Goal: Task Accomplishment & Management: Complete application form

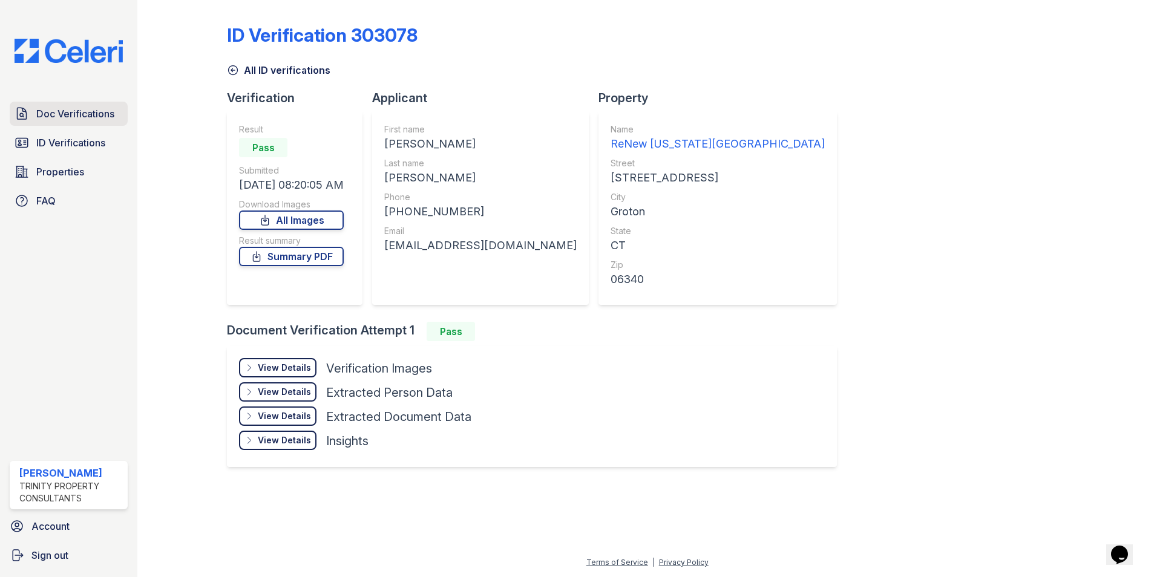
click at [76, 111] on span "Doc Verifications" at bounding box center [75, 114] width 78 height 15
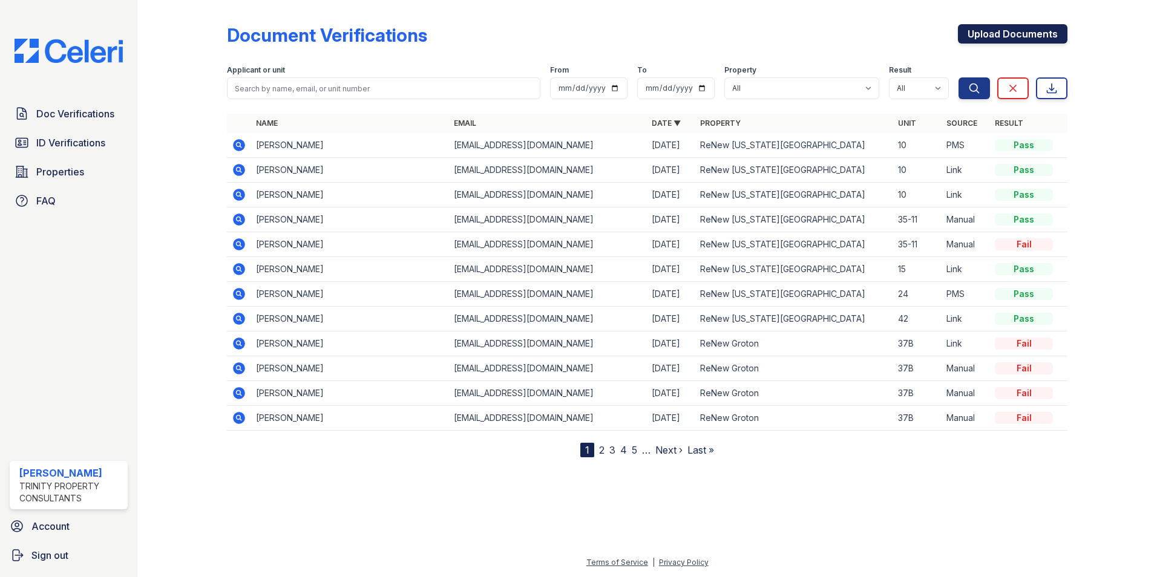
click at [990, 39] on link "Upload Documents" at bounding box center [1013, 33] width 110 height 19
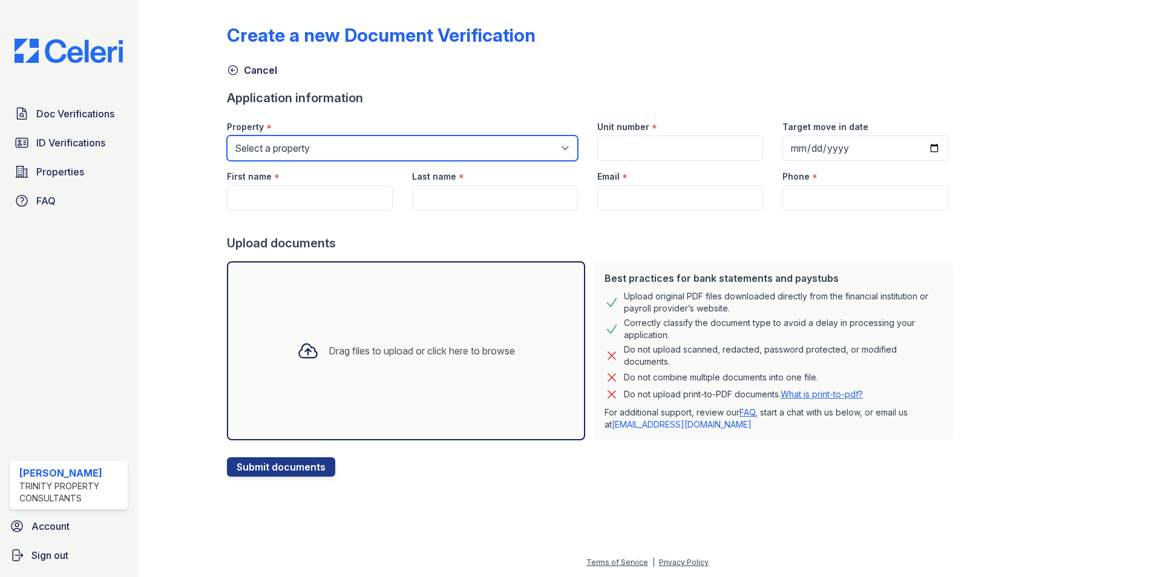
click at [397, 148] on select "Select a property ReNew Groton ReNew Washington Park" at bounding box center [402, 148] width 351 height 25
select select "4802"
click at [227, 136] on select "Select a property ReNew Groton ReNew Washington Park" at bounding box center [402, 148] width 351 height 25
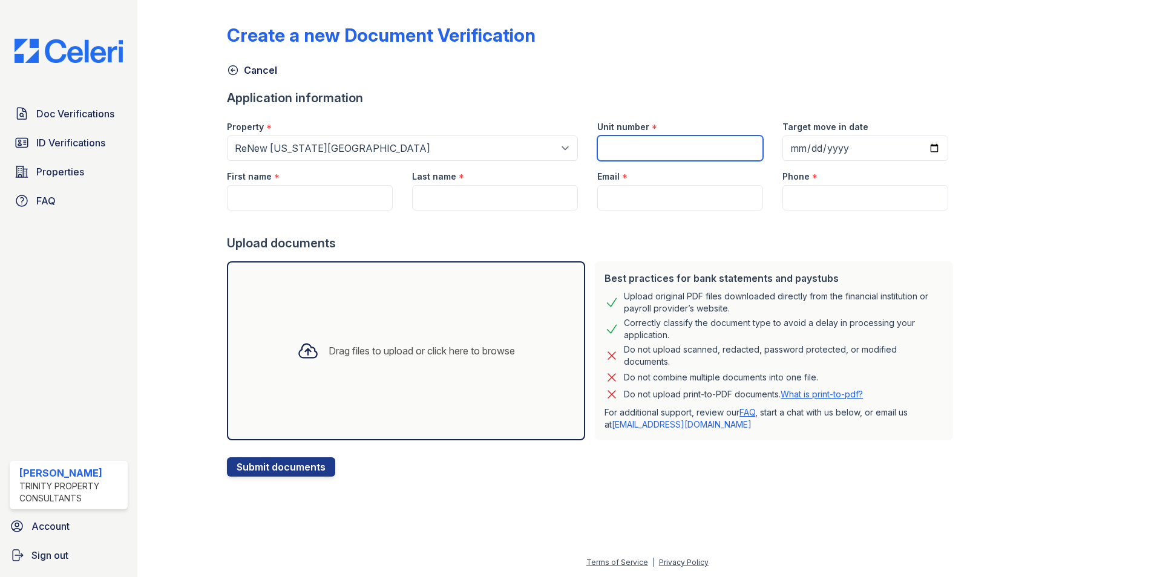
click at [636, 144] on input "Unit number" at bounding box center [680, 148] width 166 height 25
type input "95-15"
click at [929, 146] on input "Target move in date" at bounding box center [865, 148] width 166 height 25
click at [919, 146] on input "Target move in date" at bounding box center [865, 148] width 166 height 25
click at [299, 202] on input "First name" at bounding box center [310, 197] width 166 height 25
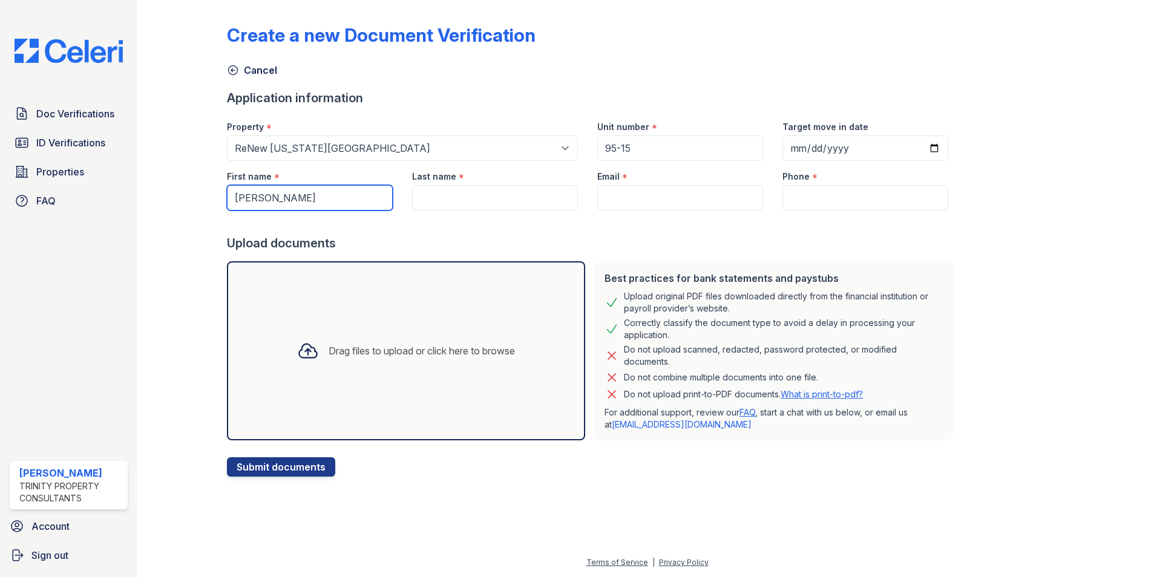
type input "[PERSON_NAME]"
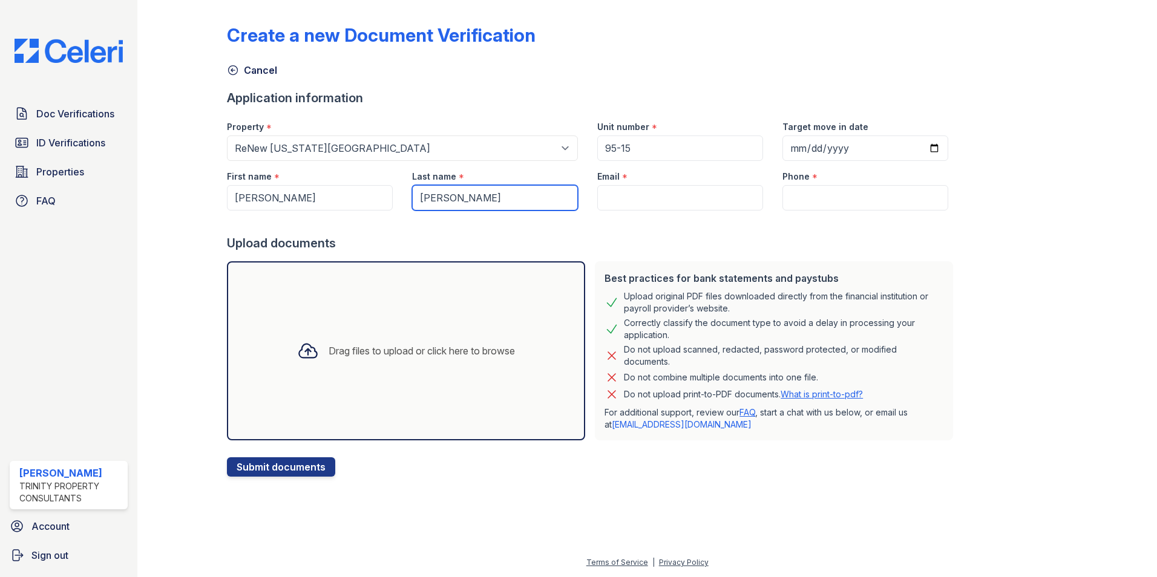
type input "[PERSON_NAME]"
paste input "[EMAIL_ADDRESS][DOMAIN_NAME]"
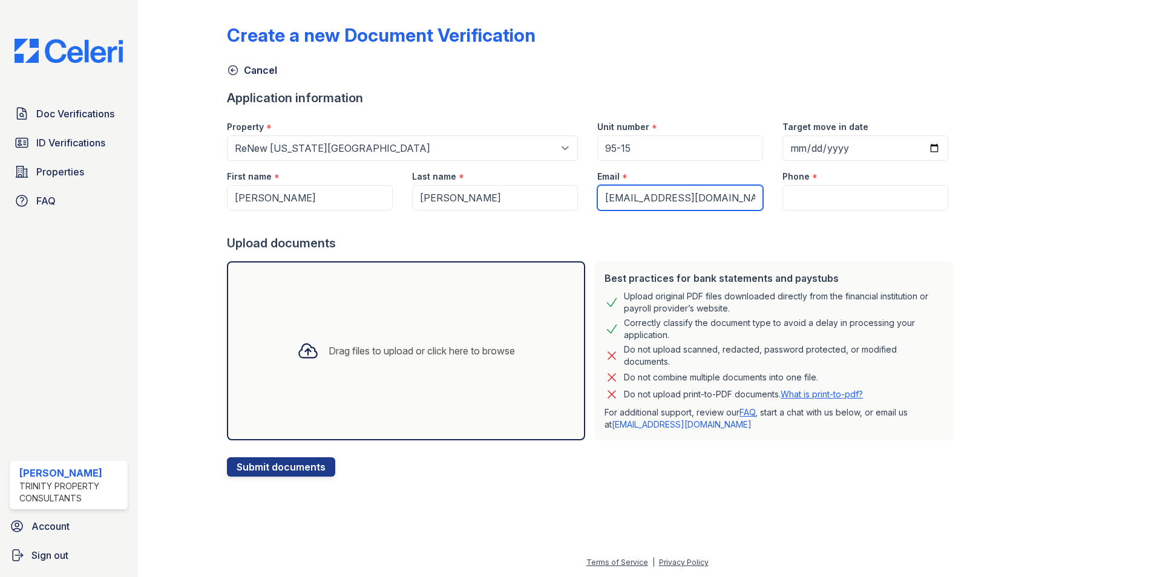
type input "[EMAIL_ADDRESS][DOMAIN_NAME]"
paste input "(860) 701-8951"
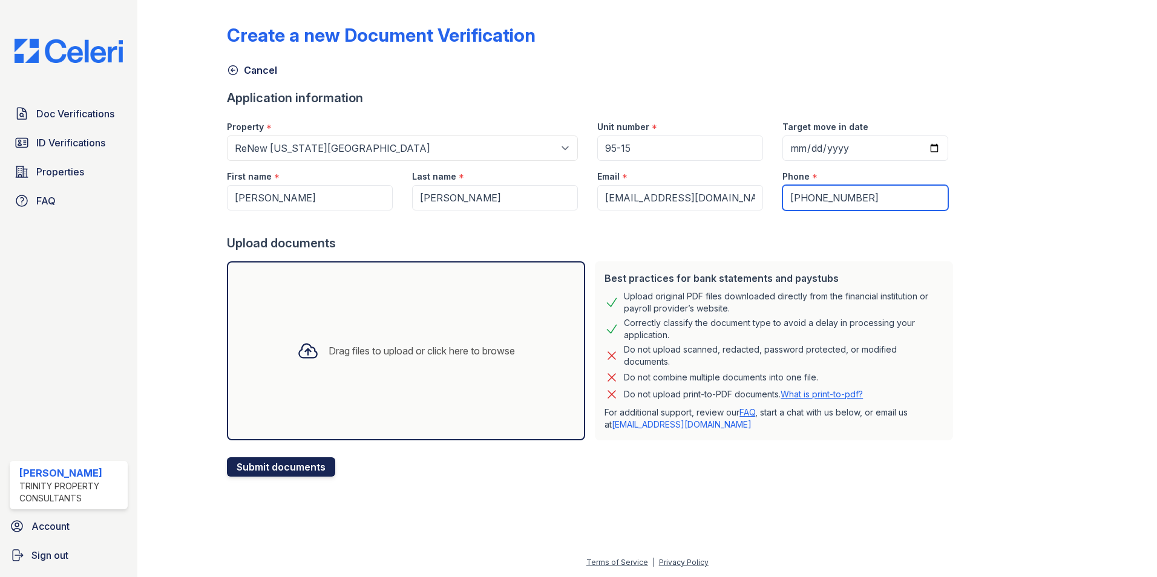
type input "(860) 701-8951"
click at [254, 467] on button "Submit documents" at bounding box center [281, 466] width 108 height 19
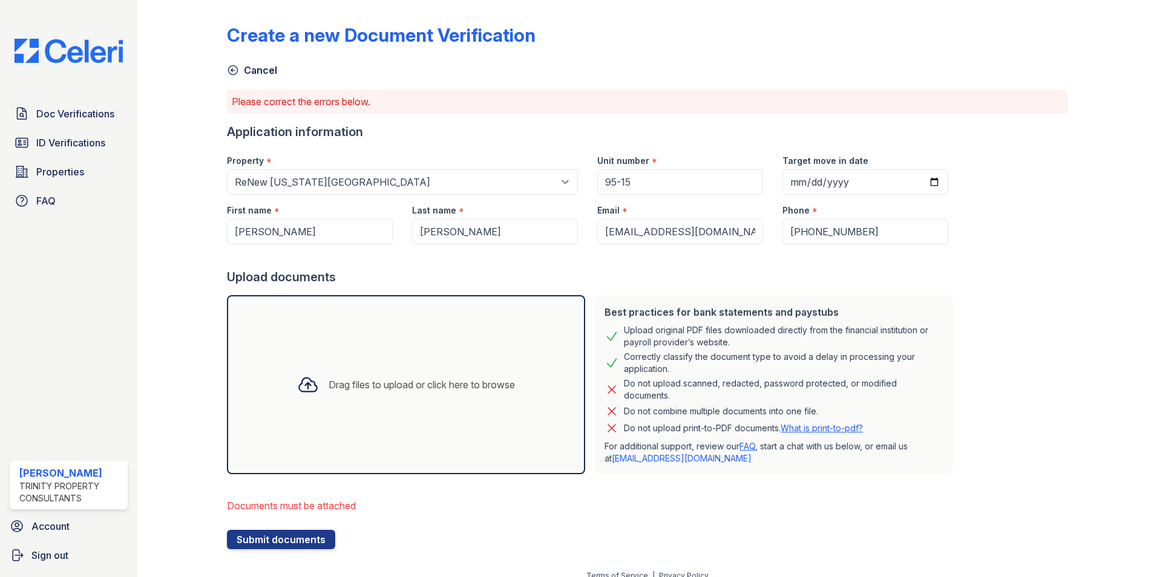
click at [340, 453] on div "Drag files to upload or click here to browse" at bounding box center [406, 384] width 358 height 179
click at [430, 413] on div "Drag files to upload or click here to browse" at bounding box center [406, 384] width 358 height 179
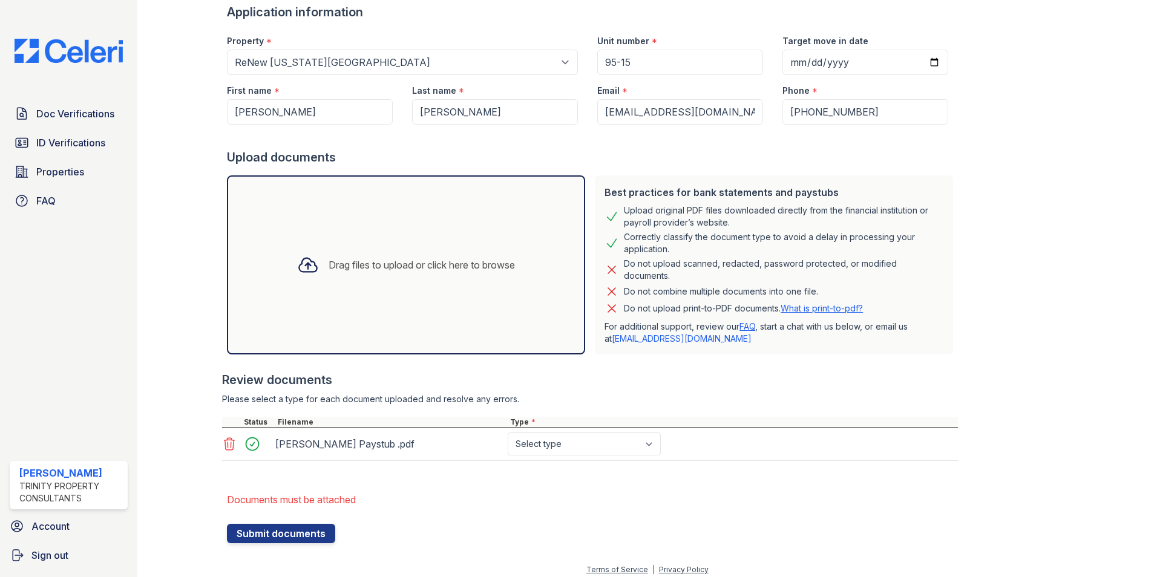
scroll to position [127, 0]
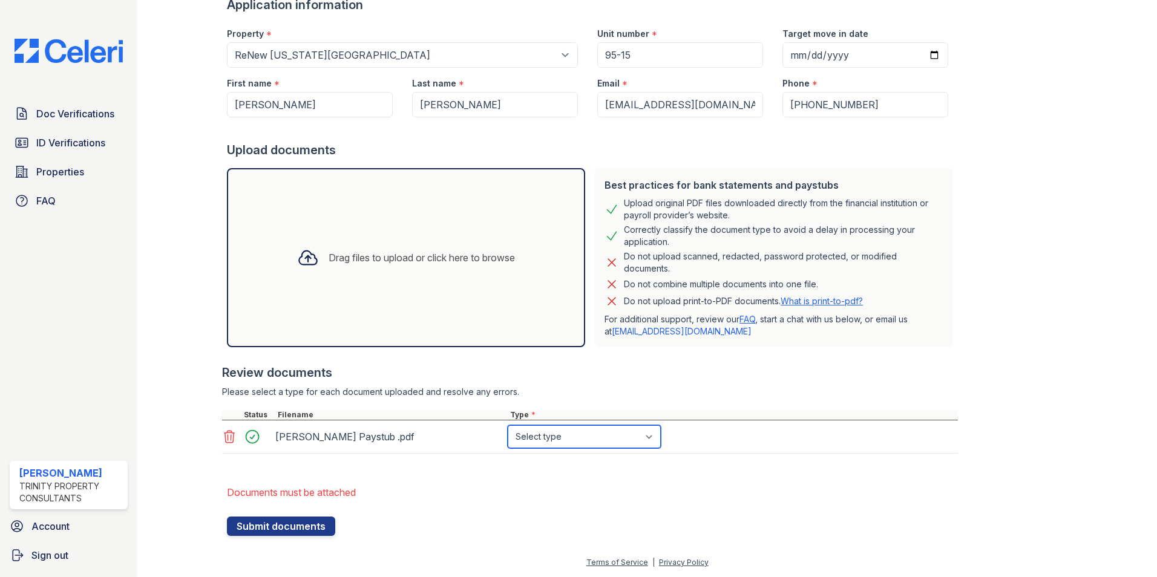
click at [613, 444] on select "Select type Paystub Bank Statement Offer Letter Tax Documents Benefit Award Let…" at bounding box center [584, 436] width 153 height 23
select select "paystub"
click at [508, 425] on select "Select type Paystub Bank Statement Offer Letter Tax Documents Benefit Award Let…" at bounding box center [584, 436] width 153 height 23
click at [297, 528] on button "Submit documents" at bounding box center [281, 526] width 108 height 19
